Goal: Information Seeking & Learning: Check status

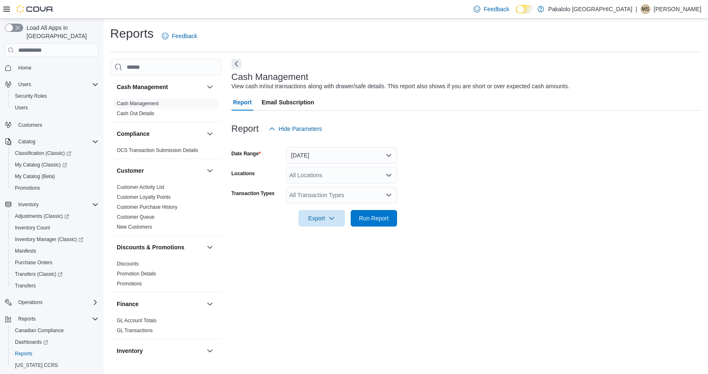
click at [328, 175] on div "All Locations" at bounding box center [341, 175] width 111 height 17
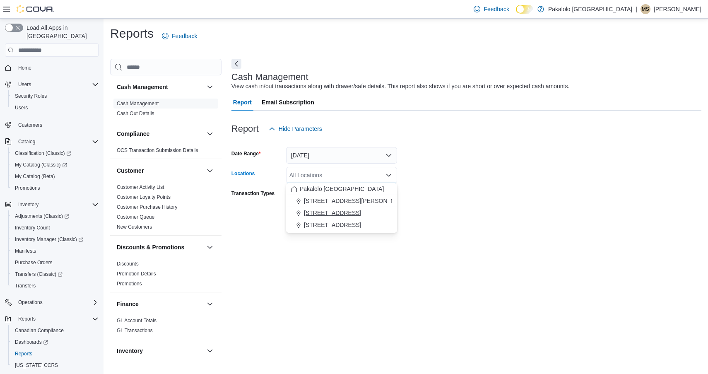
click at [333, 210] on span "[STREET_ADDRESS]" at bounding box center [332, 213] width 57 height 8
click at [369, 226] on span "Run Report" at bounding box center [373, 217] width 36 height 17
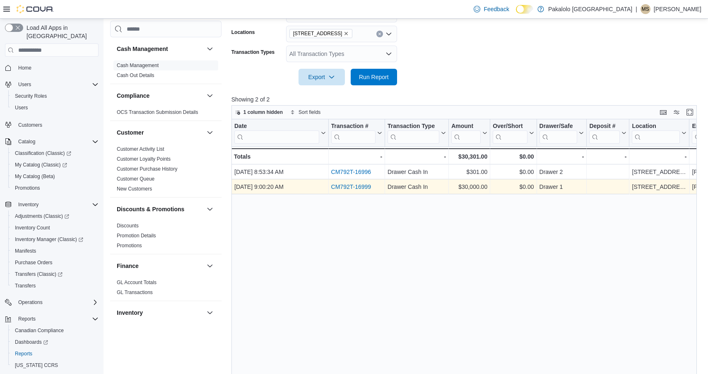
click at [353, 187] on link "CM792T-16999" at bounding box center [351, 186] width 40 height 7
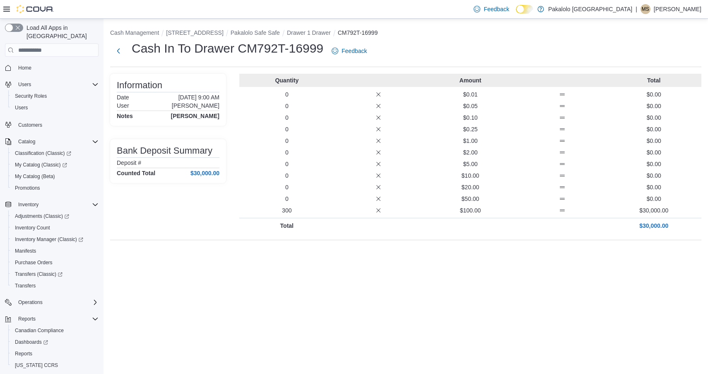
click at [650, 225] on p "$30,000.00" at bounding box center [653, 225] width 89 height 8
click at [549, 166] on div "0 $5.00 $0.00" at bounding box center [470, 164] width 462 height 8
click at [118, 49] on button "Next" at bounding box center [118, 50] width 17 height 17
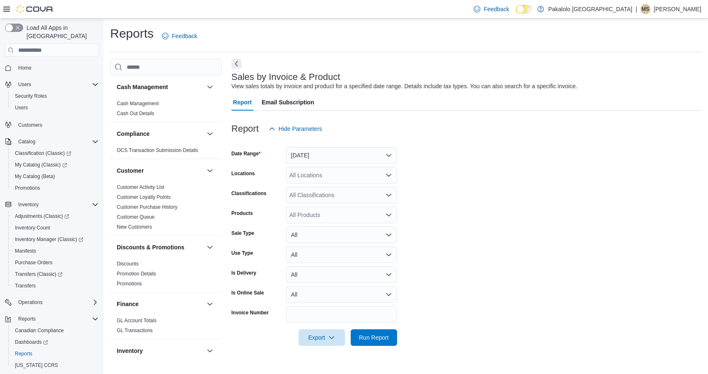
click at [312, 156] on button "[DATE]" at bounding box center [341, 155] width 111 height 17
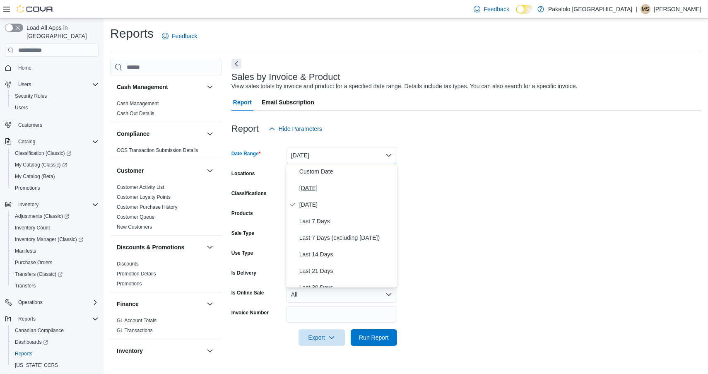
click at [310, 180] on button "[DATE]" at bounding box center [341, 188] width 111 height 17
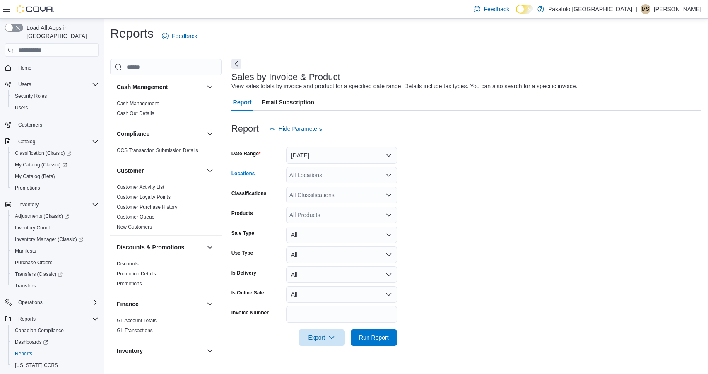
click at [312, 181] on div "All Locations" at bounding box center [341, 175] width 111 height 17
click at [316, 210] on span "[STREET_ADDRESS]" at bounding box center [332, 213] width 57 height 8
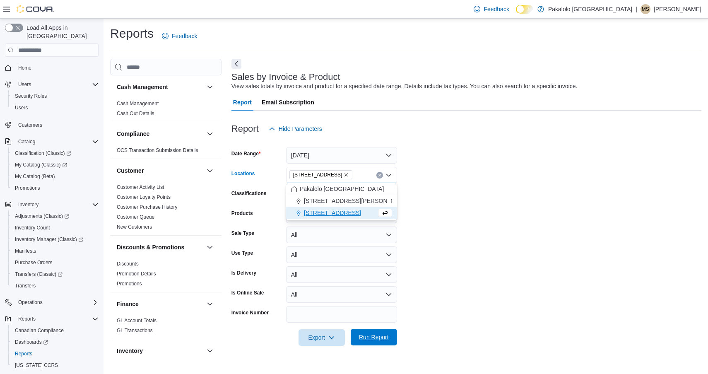
click at [377, 336] on span "Run Report" at bounding box center [374, 337] width 30 height 8
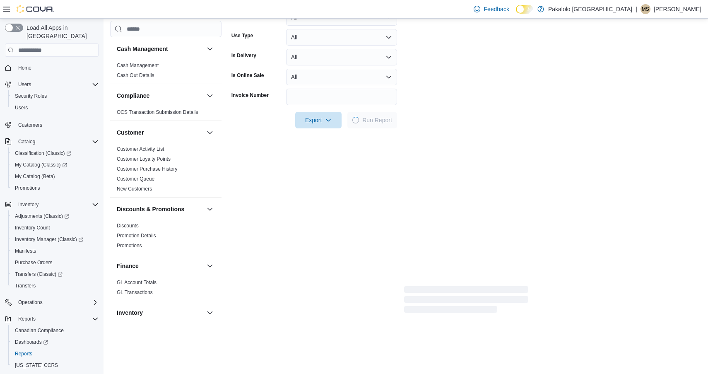
scroll to position [241, 0]
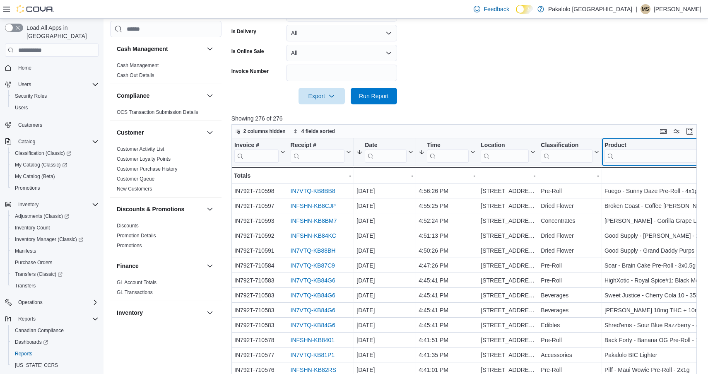
click at [657, 160] on input "search" at bounding box center [681, 155] width 154 height 13
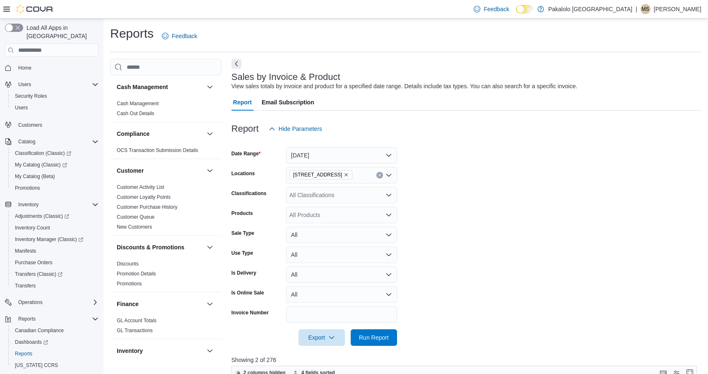
scroll to position [0, 0]
type input "****"
click at [321, 157] on button "[DATE]" at bounding box center [341, 155] width 111 height 17
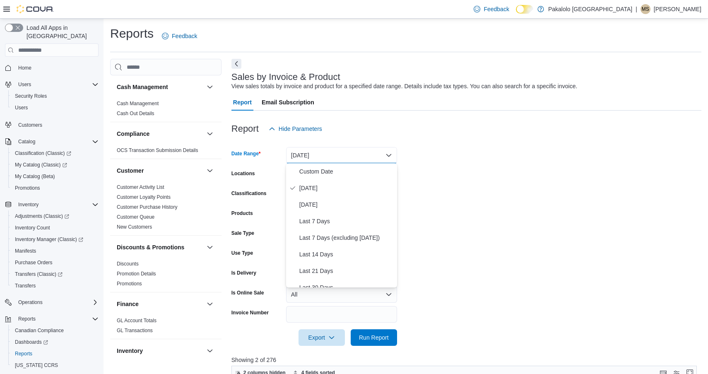
click at [427, 158] on form "Date Range [DATE] Locations [STREET_ADDRESS] Classifications All Classification…" at bounding box center [466, 241] width 470 height 209
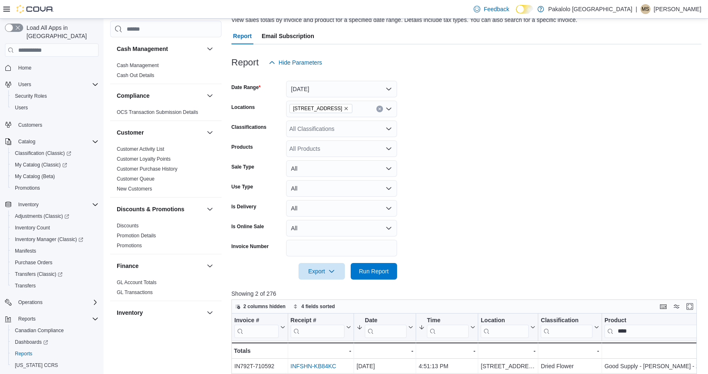
scroll to position [197, 0]
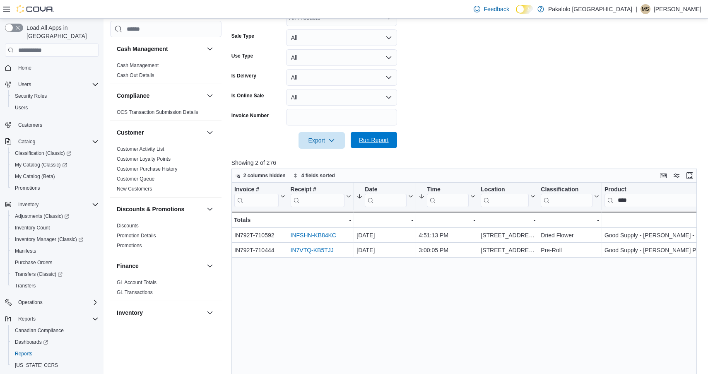
click at [373, 143] on span "Run Report" at bounding box center [374, 140] width 30 height 8
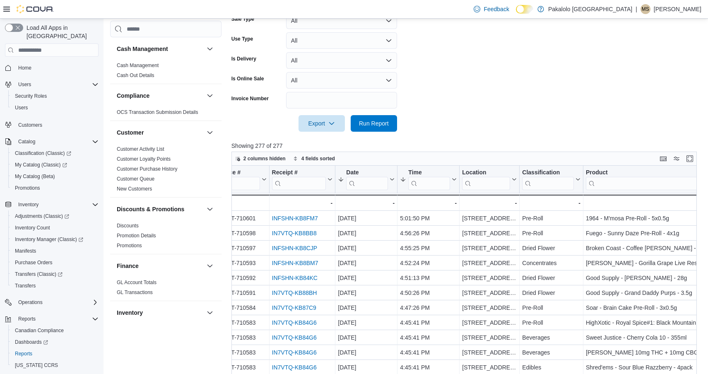
scroll to position [255, 0]
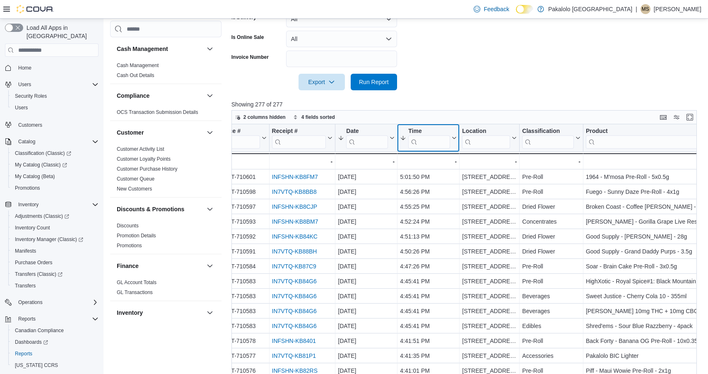
click at [453, 142] on button "Time" at bounding box center [428, 137] width 57 height 21
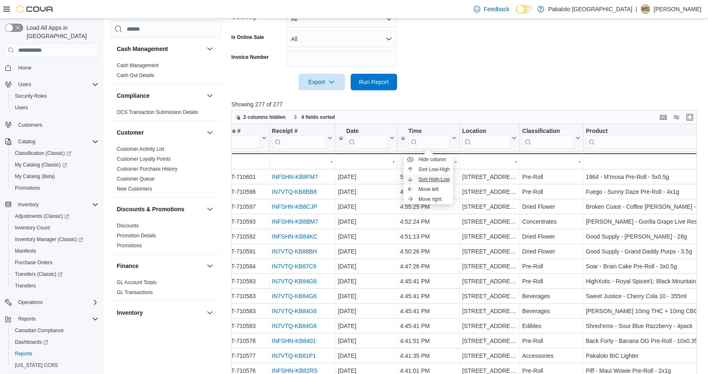
click at [436, 178] on span "Sort High-Low" at bounding box center [433, 179] width 31 height 7
click at [477, 108] on p "Showing 277 of 277" at bounding box center [466, 104] width 470 height 8
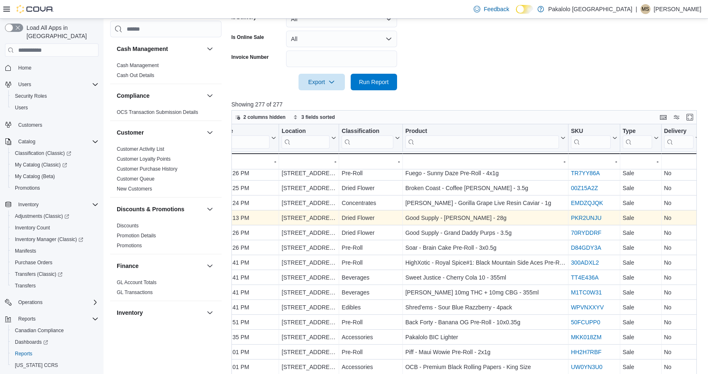
scroll to position [19, 200]
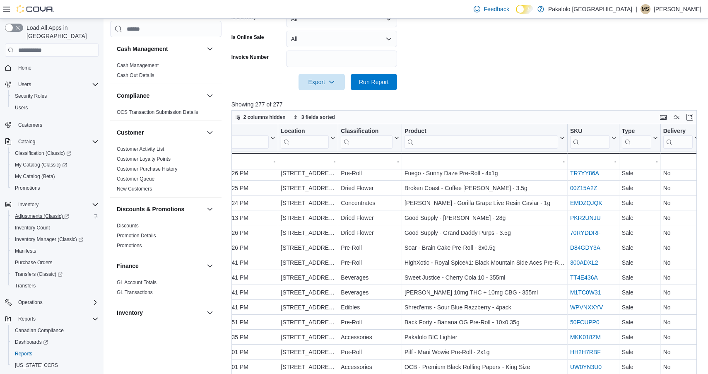
click at [40, 213] on span "Adjustments (Classic)" at bounding box center [42, 216] width 54 height 7
